Goal: Task Accomplishment & Management: Manage account settings

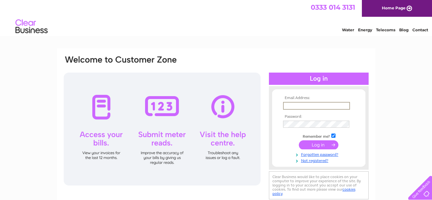
type input "[PERSON_NAME][EMAIL_ADDRESS][PERSON_NAME][DOMAIN_NAME]"
click at [313, 144] on input "submit" at bounding box center [319, 144] width 40 height 9
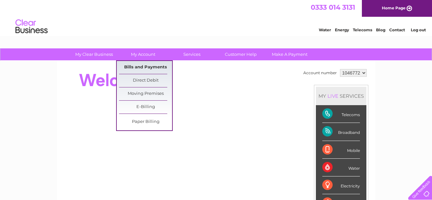
click at [132, 64] on link "Bills and Payments" at bounding box center [145, 67] width 53 height 13
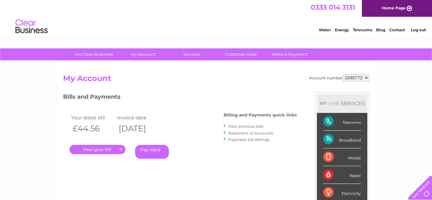
click at [97, 148] on link "." at bounding box center [98, 149] width 56 height 9
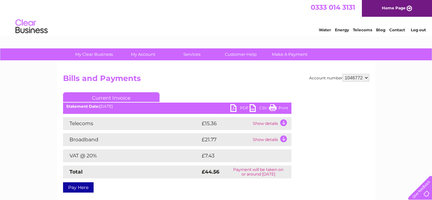
click at [243, 107] on link "PDF" at bounding box center [239, 108] width 19 height 9
